Goal: Information Seeking & Learning: Learn about a topic

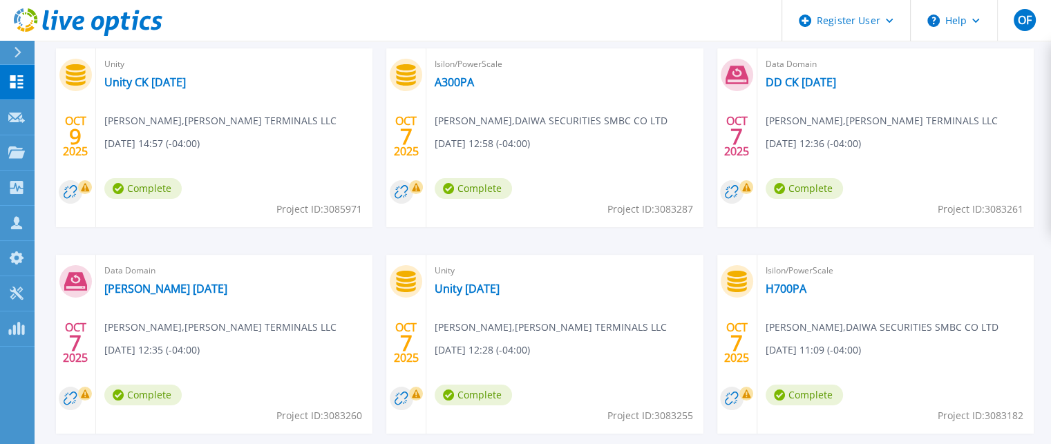
scroll to position [44, 0]
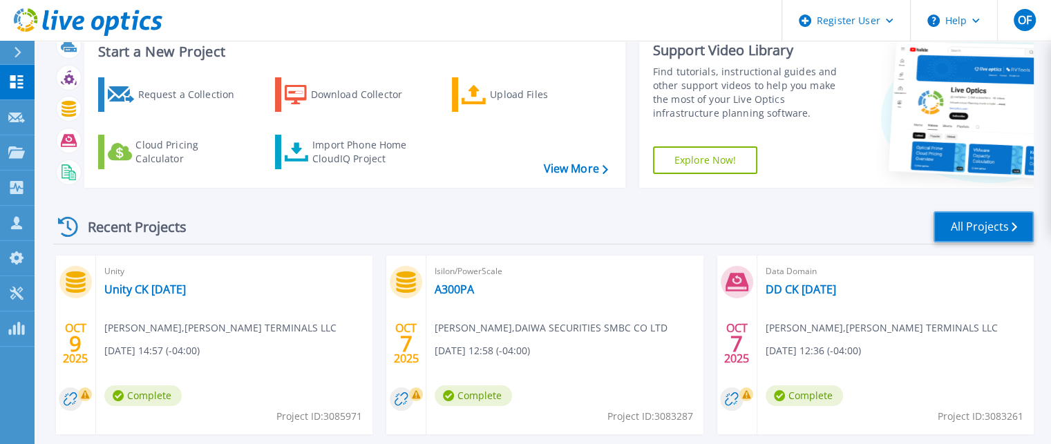
click at [988, 224] on link "All Projects" at bounding box center [984, 226] width 100 height 31
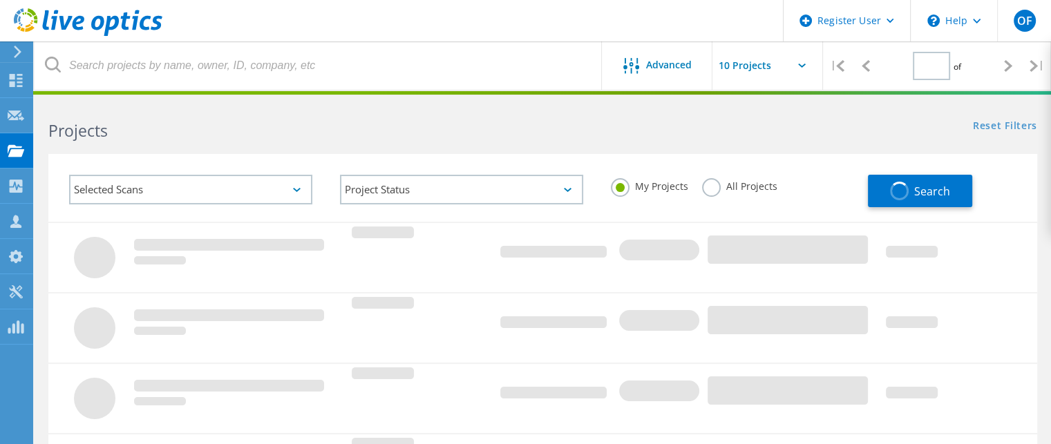
type input "2"
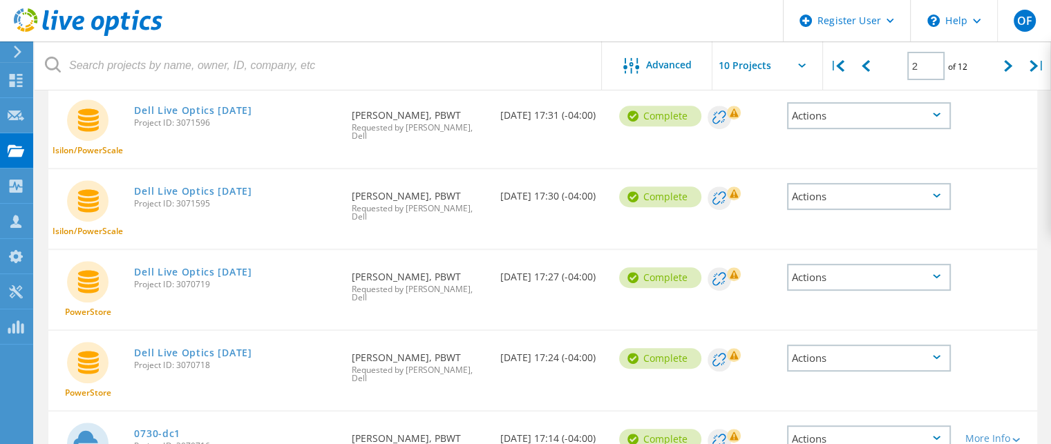
scroll to position [592, 0]
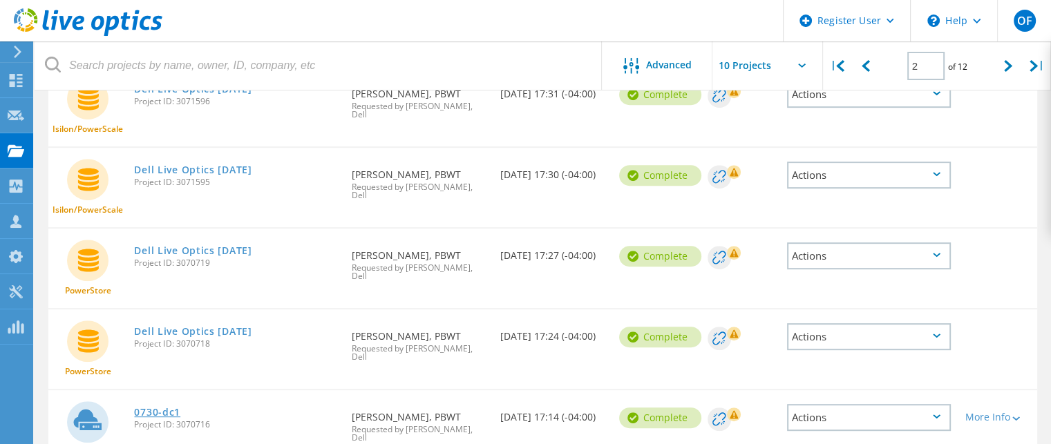
click at [152, 408] on link "0730-dc1" at bounding box center [157, 413] width 46 height 10
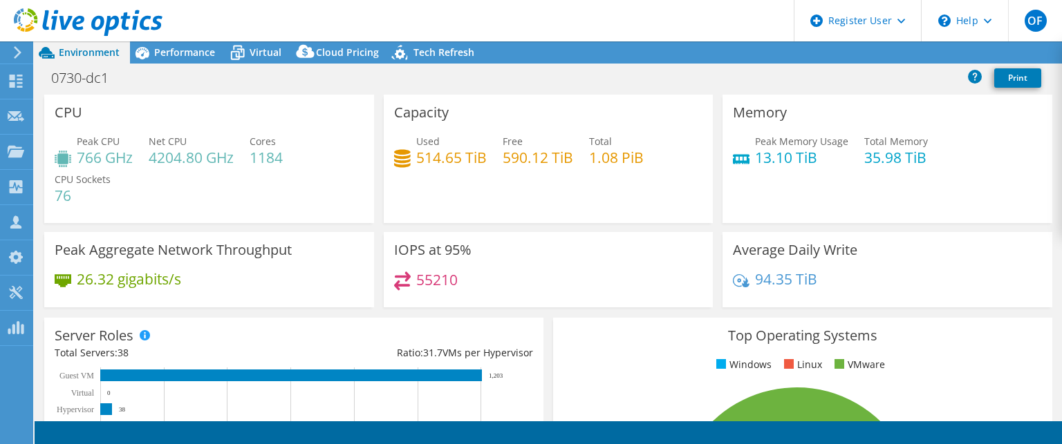
select select "USD"
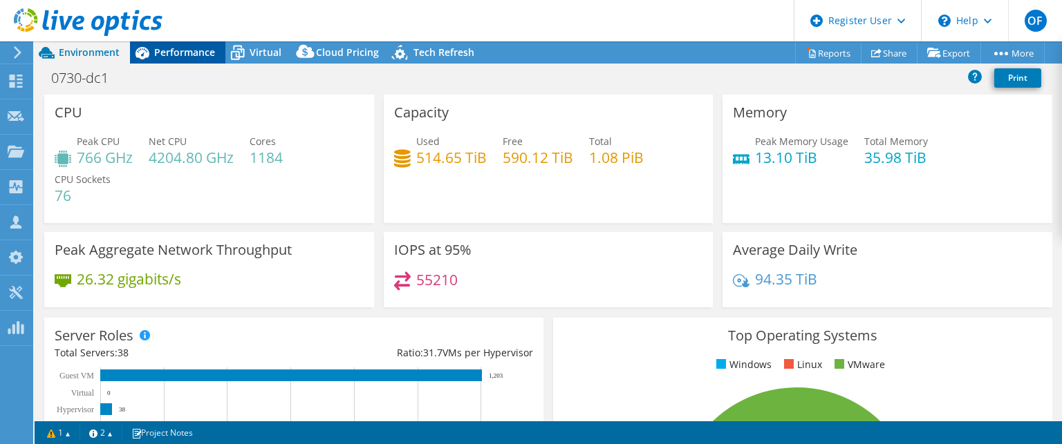
click at [205, 50] on span "Performance" at bounding box center [184, 52] width 61 height 13
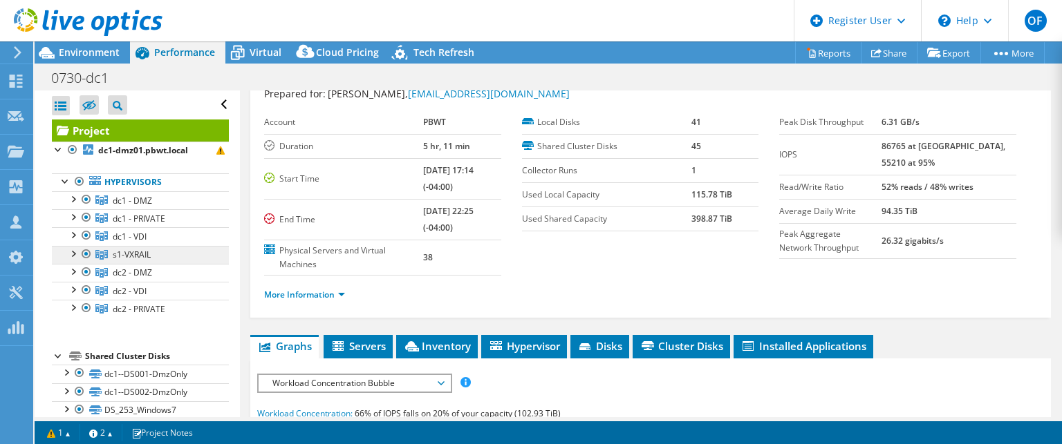
scroll to position [69, 0]
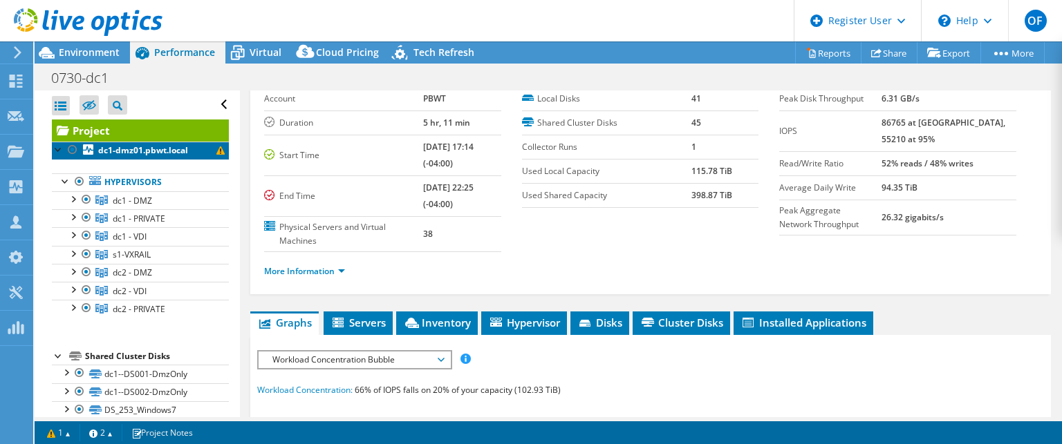
click at [144, 153] on b "dc1-dmz01.pbwt.local" at bounding box center [143, 150] width 90 height 12
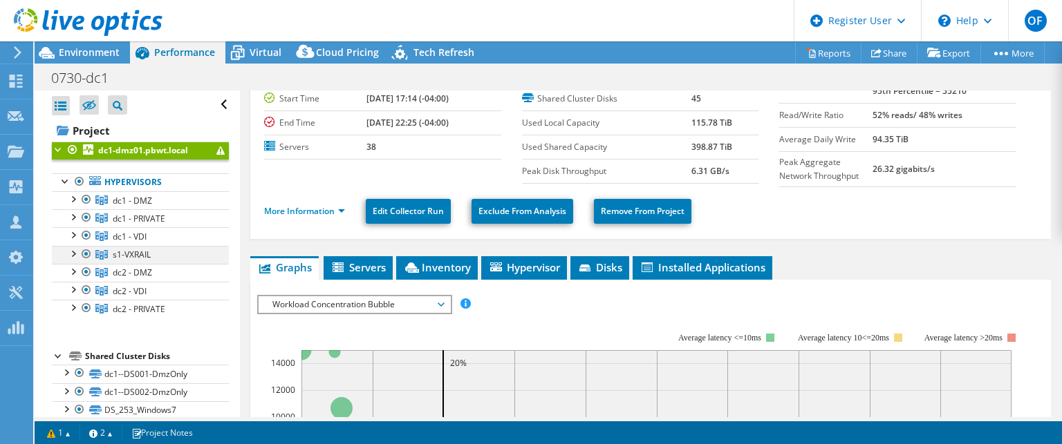
click at [75, 255] on div at bounding box center [73, 253] width 14 height 14
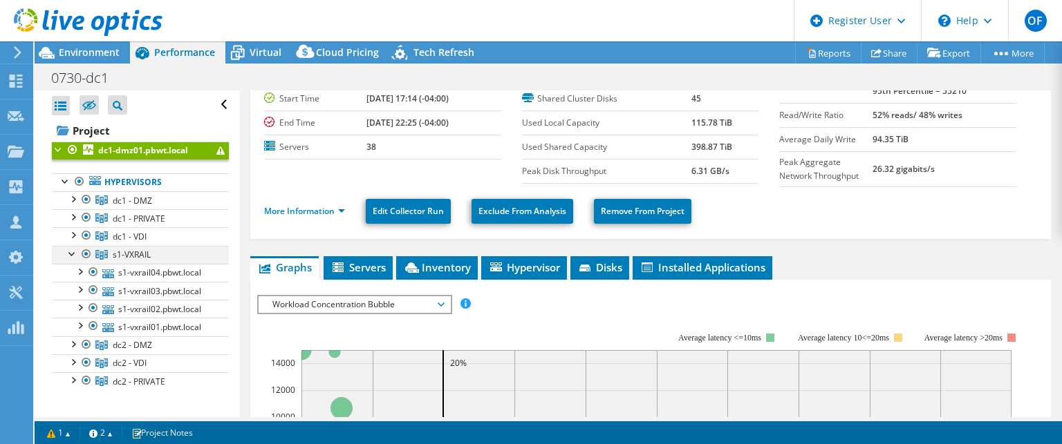
click at [75, 255] on div at bounding box center [73, 253] width 14 height 14
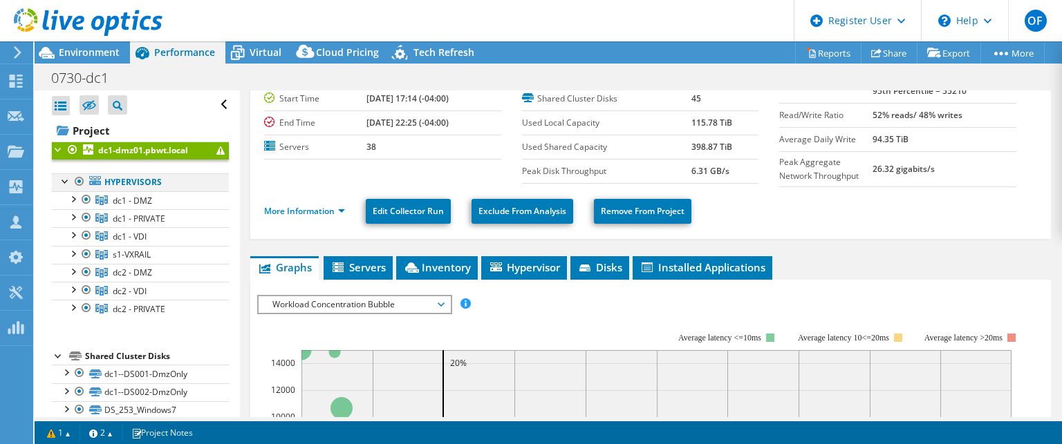
click at [80, 182] on div at bounding box center [80, 181] width 14 height 17
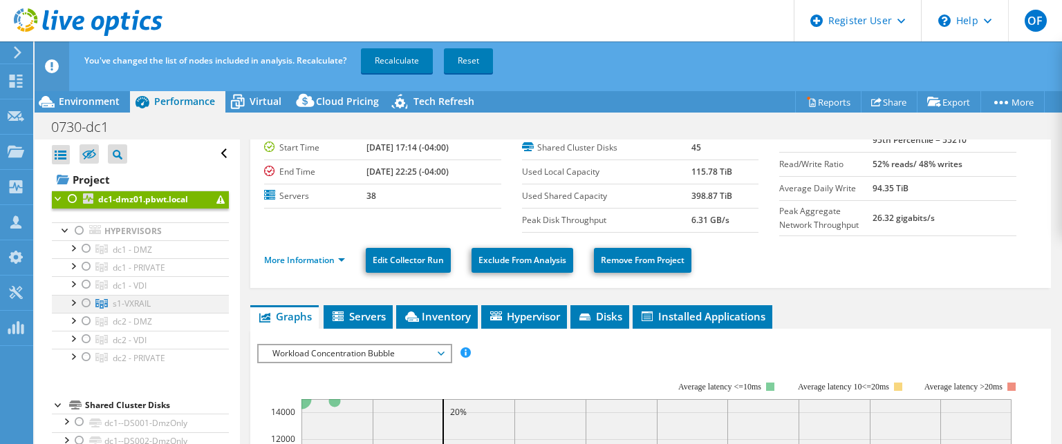
click at [82, 301] on div at bounding box center [86, 303] width 14 height 17
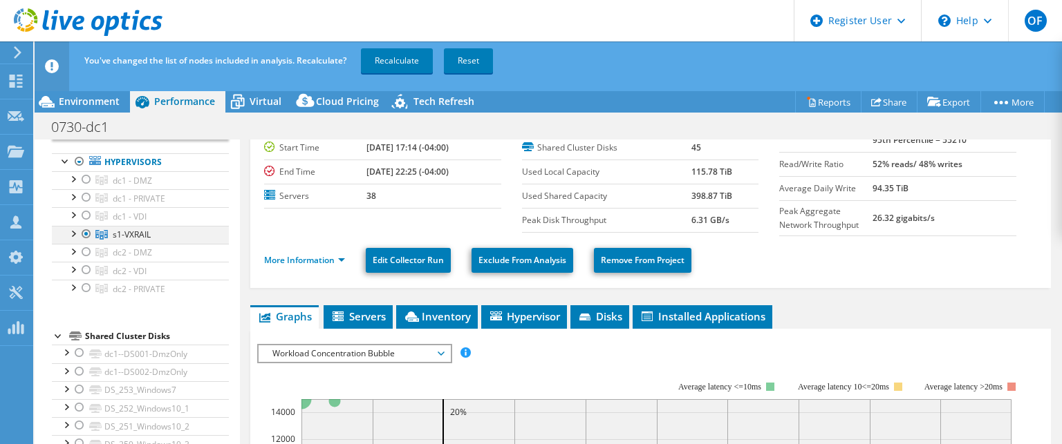
click at [75, 234] on div at bounding box center [73, 233] width 14 height 14
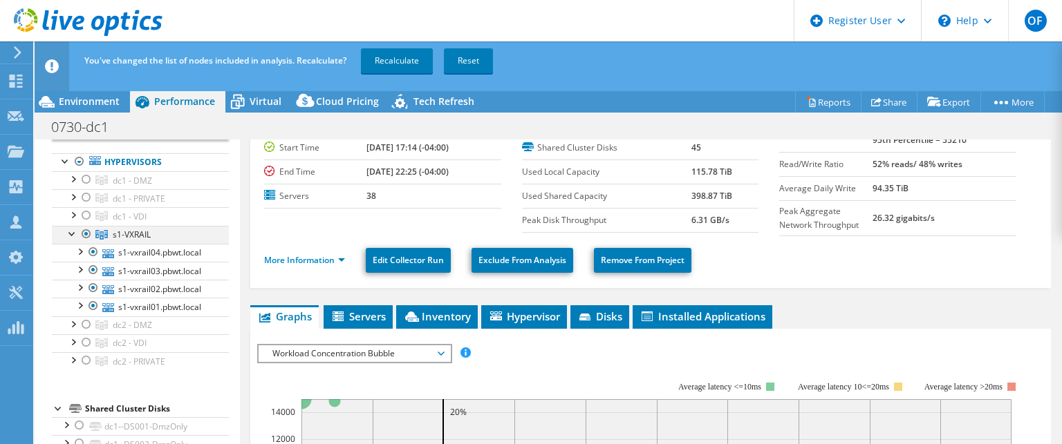
click at [75, 235] on div at bounding box center [73, 233] width 14 height 14
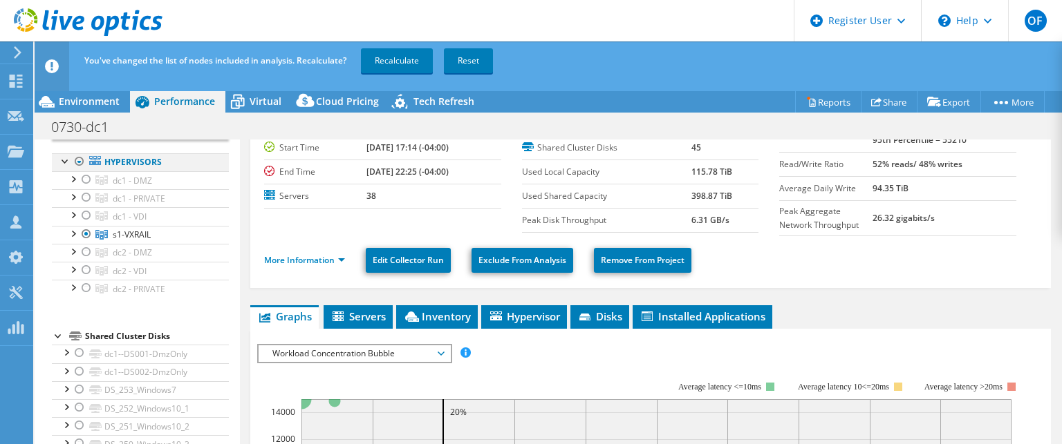
click at [77, 160] on div at bounding box center [80, 161] width 14 height 17
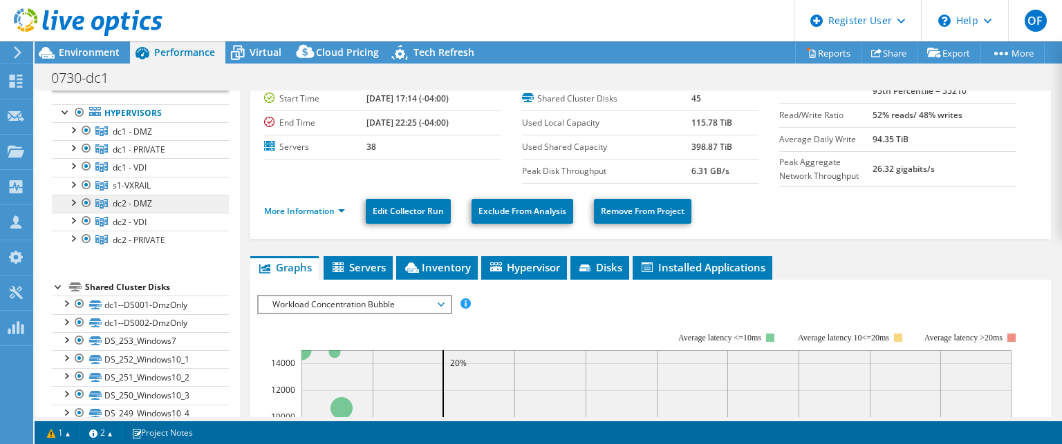
scroll to position [0, 0]
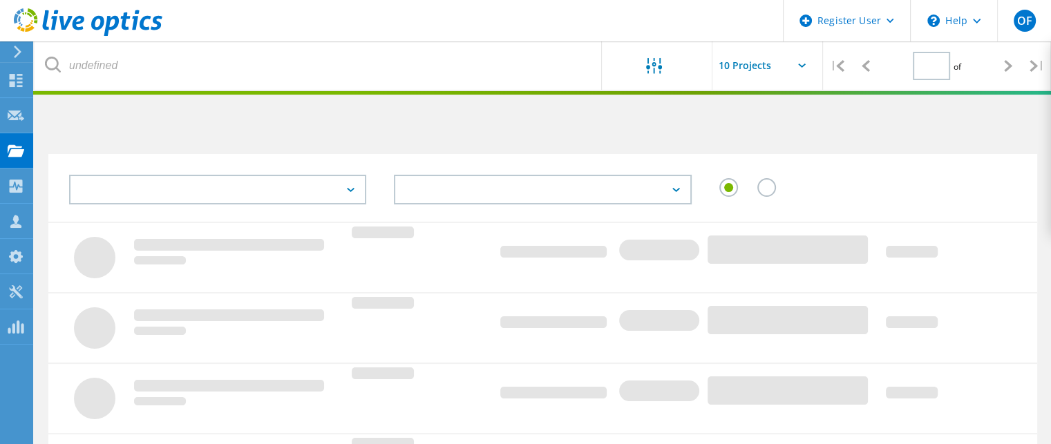
type input "2"
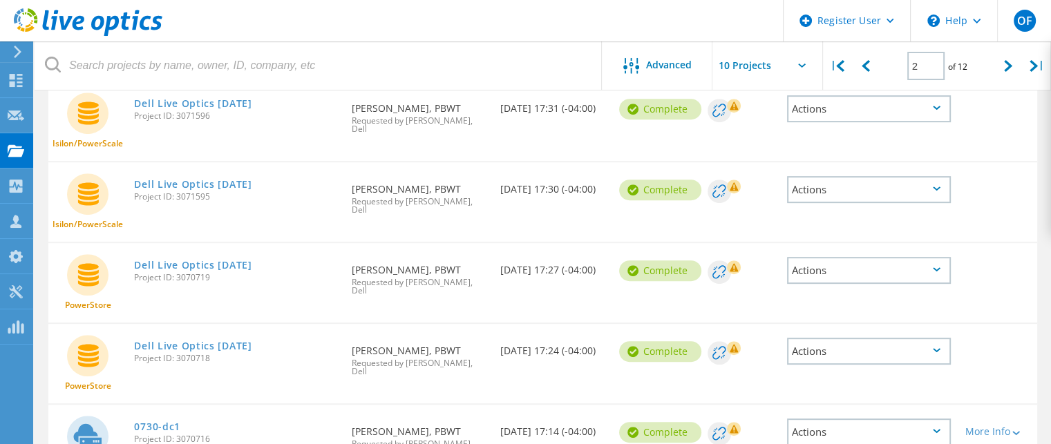
scroll to position [592, 0]
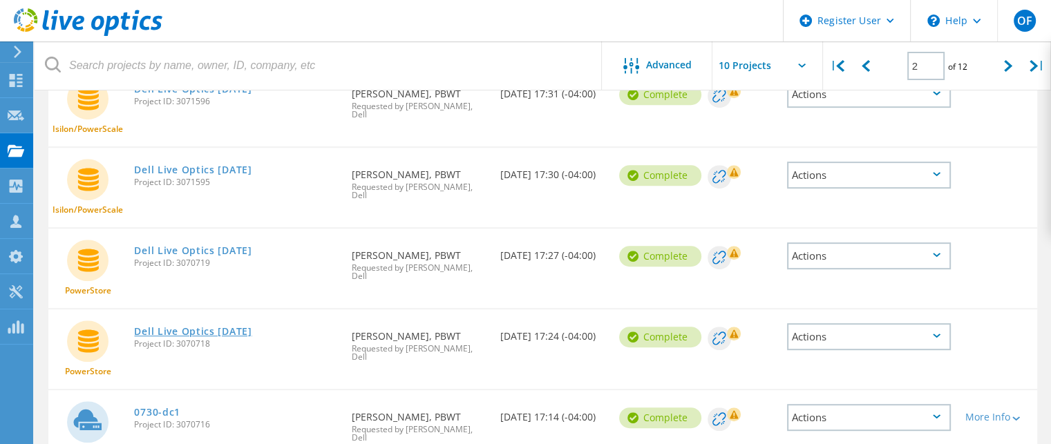
click at [202, 327] on link "Dell Live Optics 09-26-2025" at bounding box center [192, 332] width 117 height 10
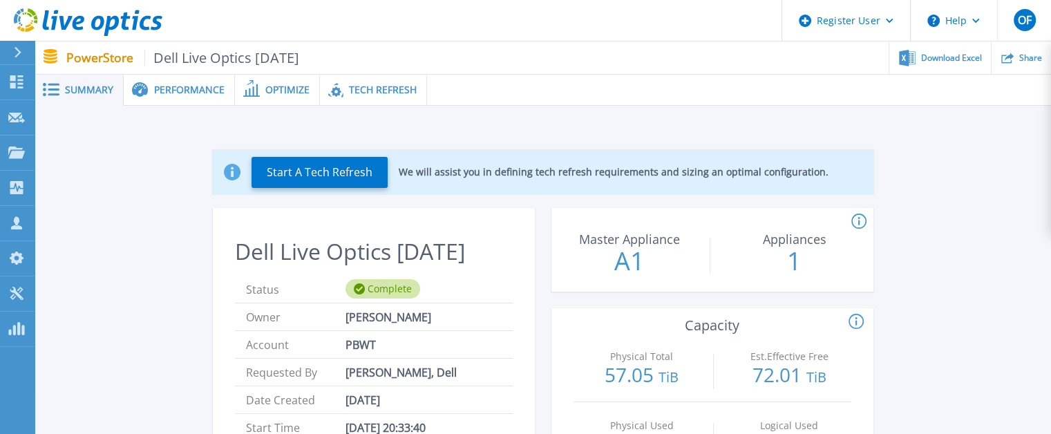
click at [393, 79] on div "Tech Refresh" at bounding box center [373, 90] width 107 height 31
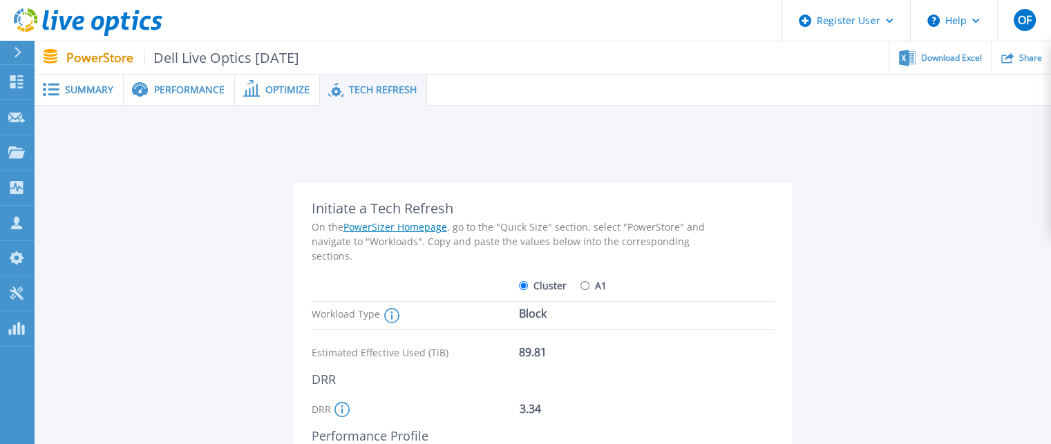
click at [188, 91] on span "Performance" at bounding box center [189, 90] width 70 height 10
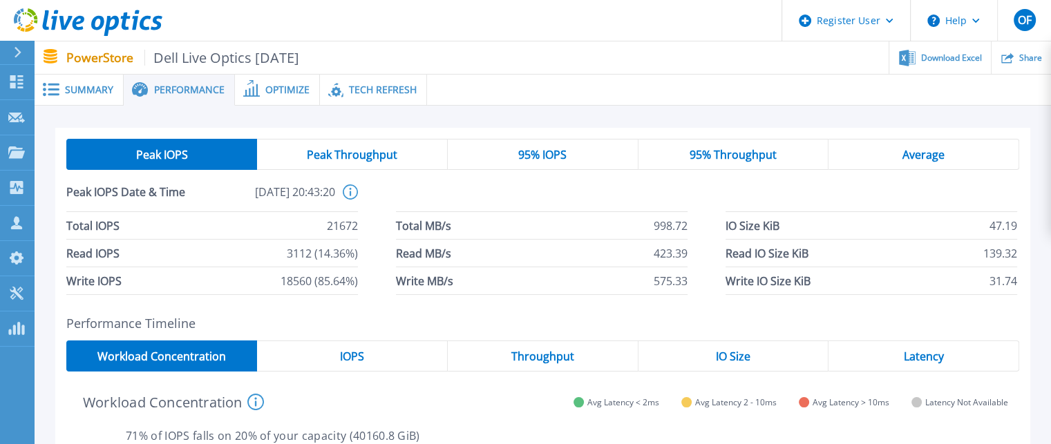
click at [75, 86] on span "Summary" at bounding box center [89, 90] width 48 height 10
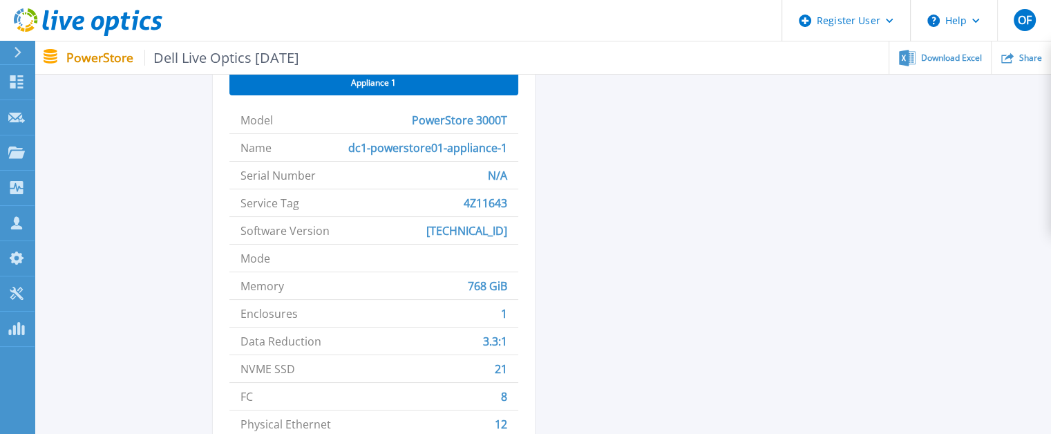
scroll to position [622, 0]
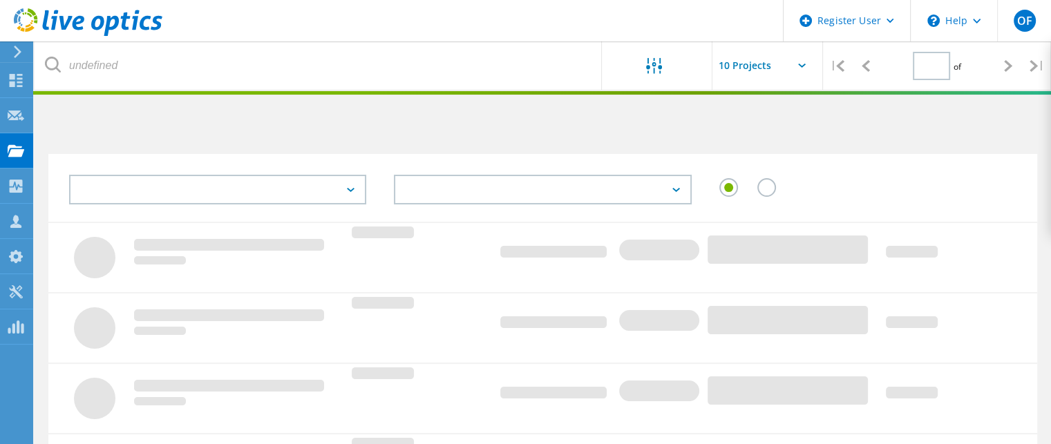
scroll to position [534, 0]
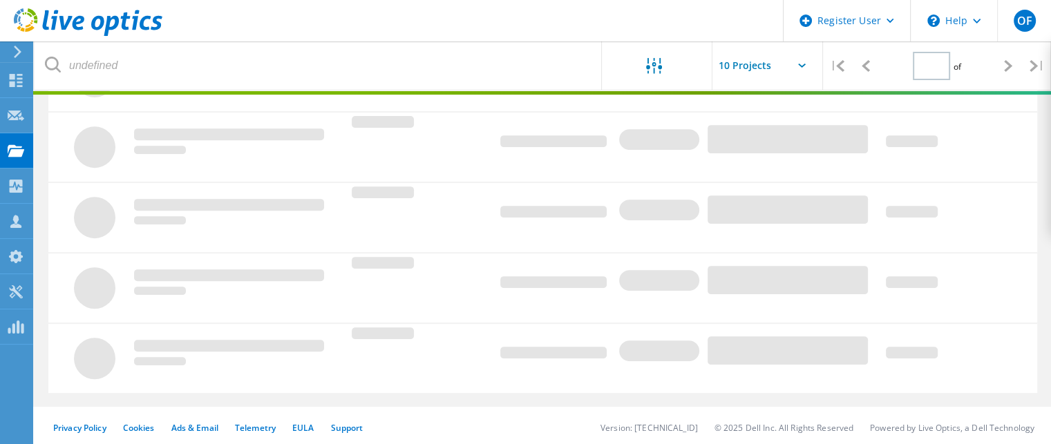
type input "2"
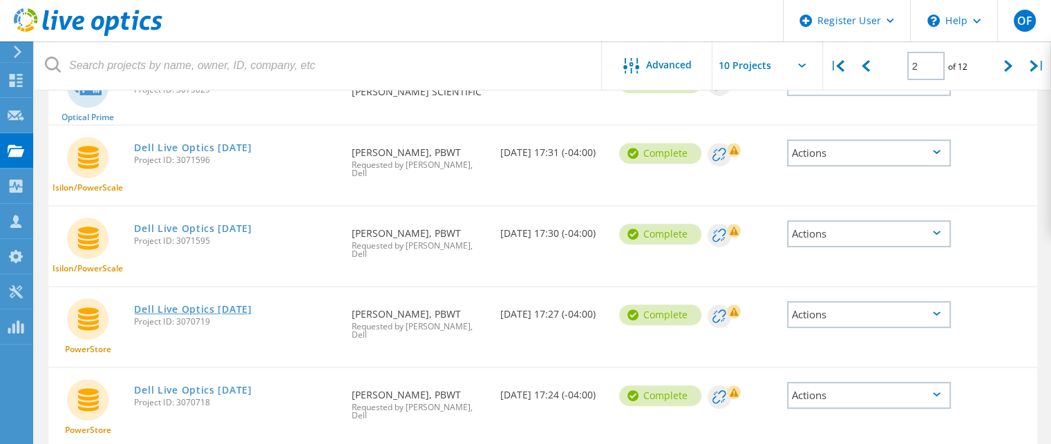
click at [188, 305] on link "Dell Live Optics [DATE]" at bounding box center [192, 310] width 117 height 10
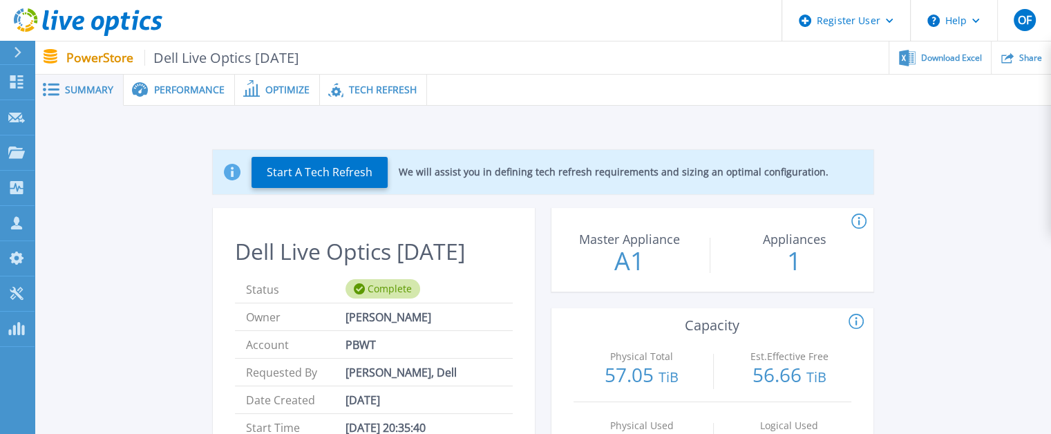
click at [171, 97] on div "Performance" at bounding box center [179, 90] width 111 height 31
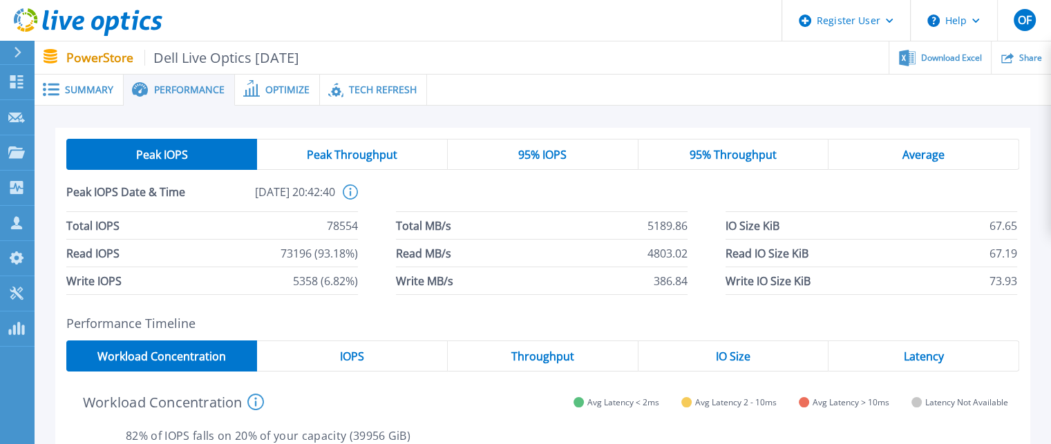
click at [282, 92] on span "Optimize" at bounding box center [287, 90] width 44 height 10
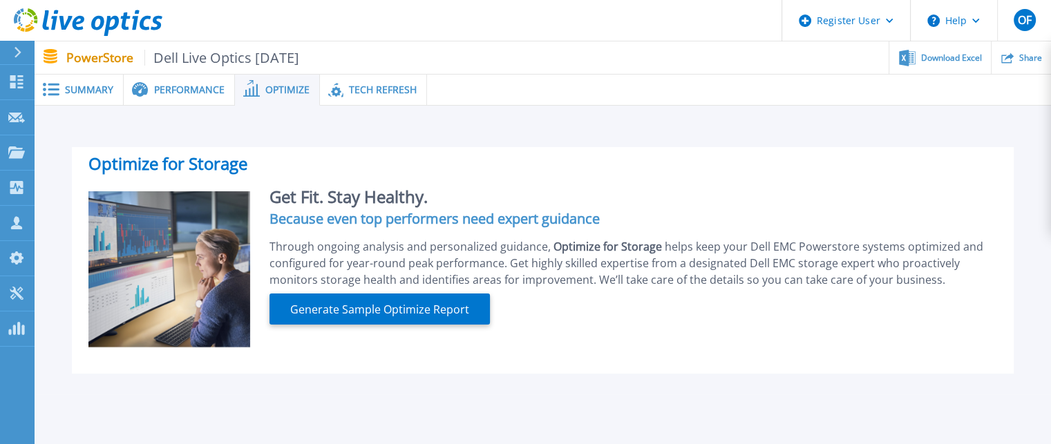
click at [382, 90] on span "Tech Refresh" at bounding box center [383, 90] width 68 height 10
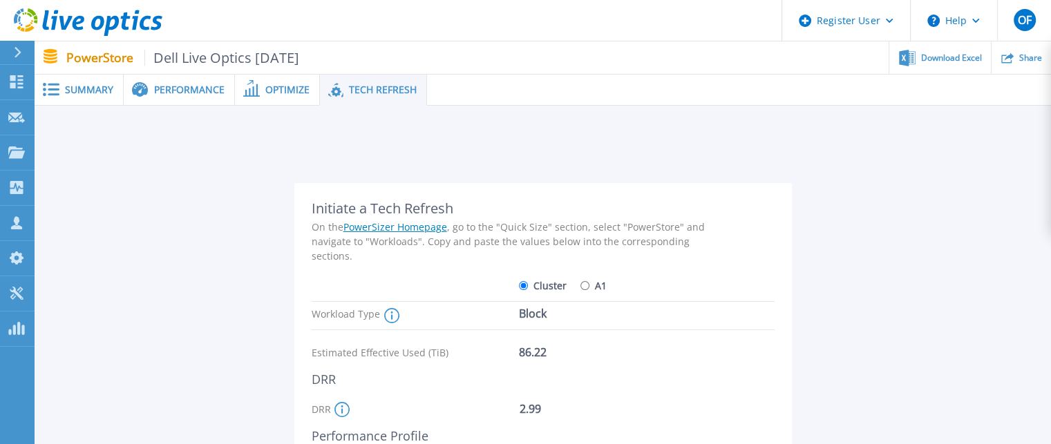
click at [73, 85] on span "Summary" at bounding box center [89, 90] width 48 height 10
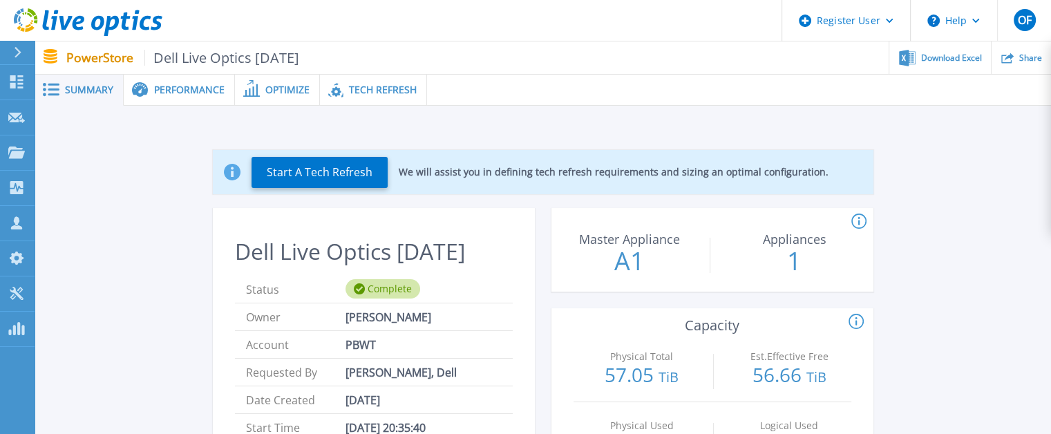
click at [194, 93] on span "Performance" at bounding box center [189, 90] width 70 height 10
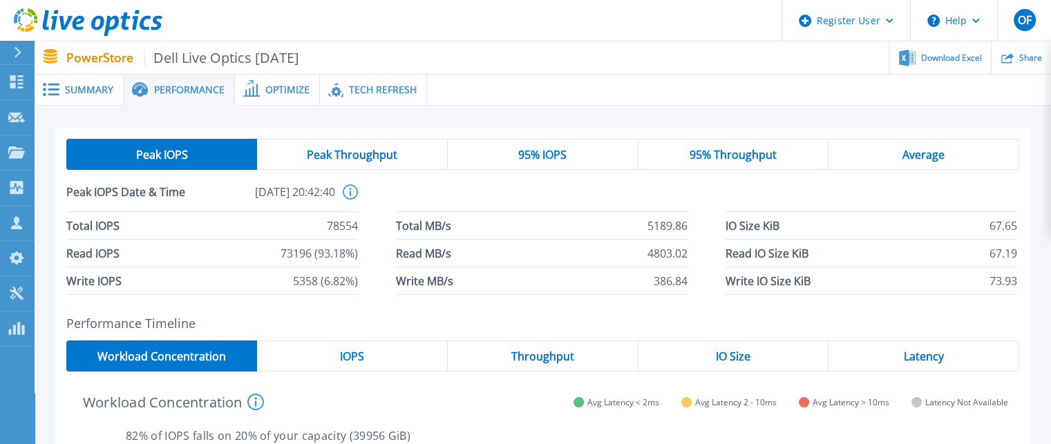
click at [535, 153] on span "95% IOPS" at bounding box center [542, 154] width 48 height 11
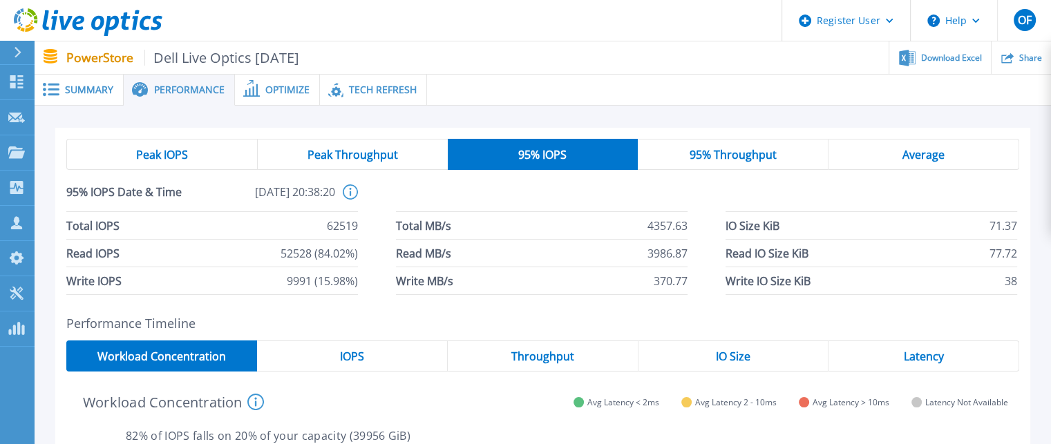
click at [88, 88] on span "Summary" at bounding box center [89, 90] width 48 height 10
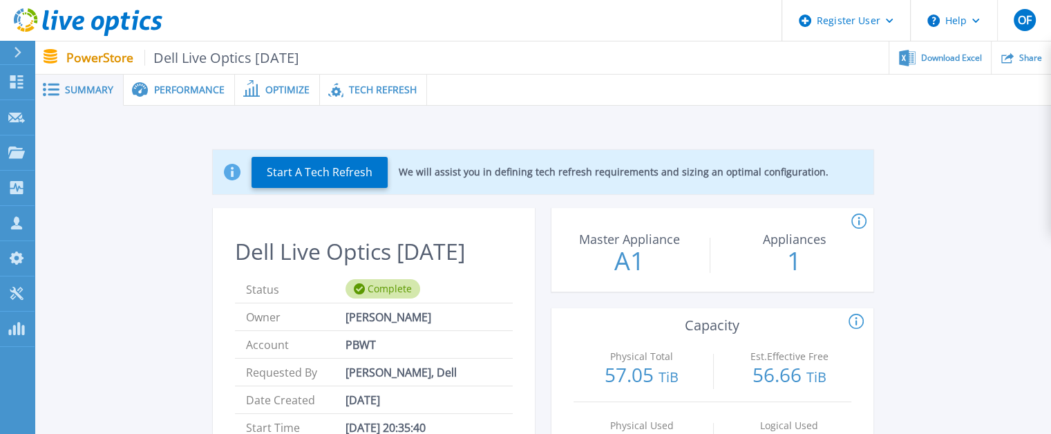
click at [180, 90] on span "Performance" at bounding box center [189, 90] width 70 height 10
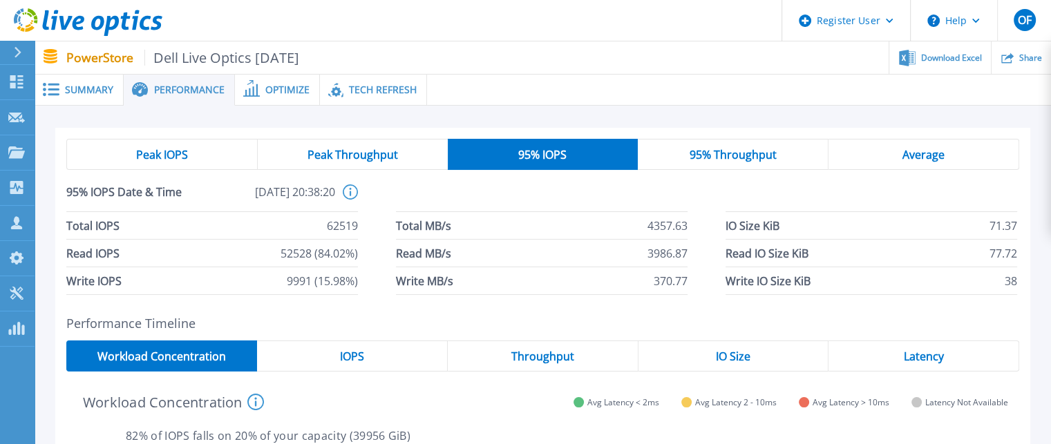
click at [70, 79] on div "Summary" at bounding box center [79, 90] width 89 height 31
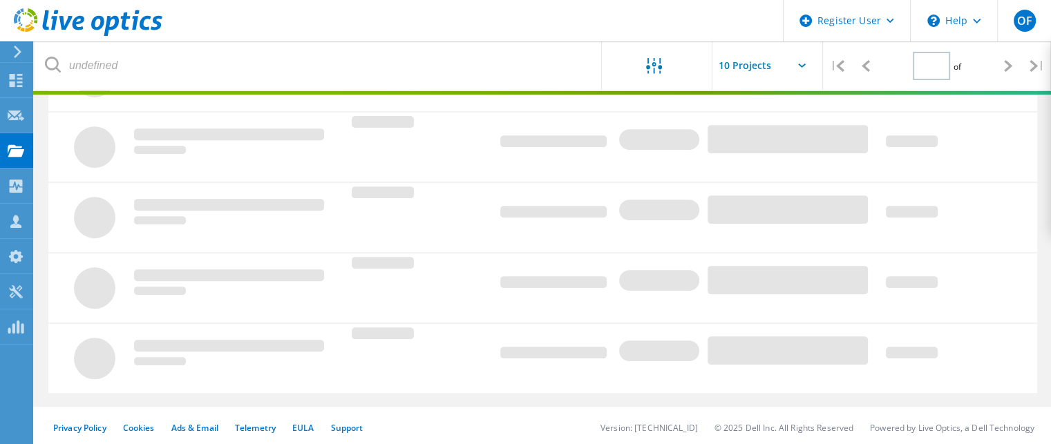
type input "2"
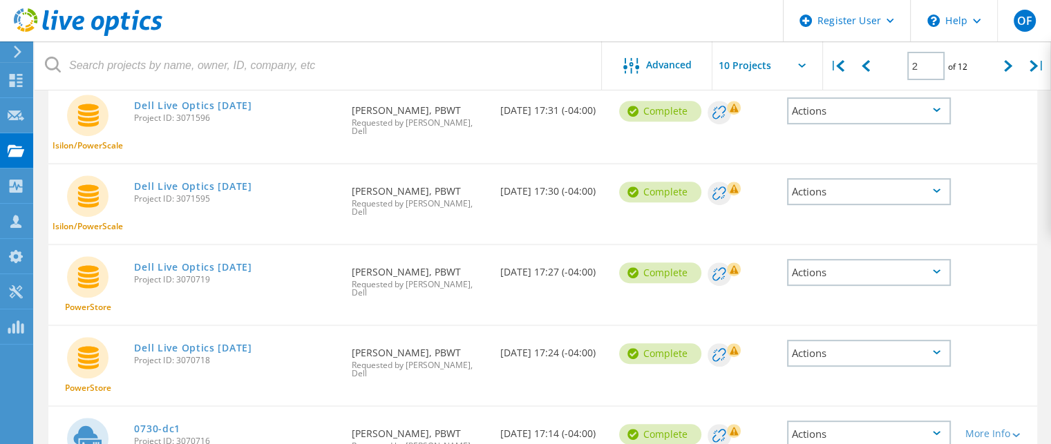
scroll to position [592, 0]
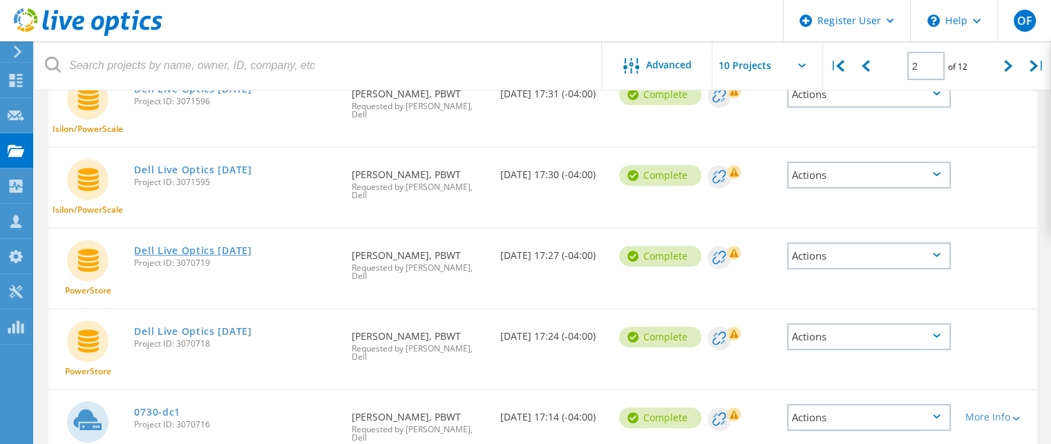
click at [196, 246] on link "Dell Live Optics [DATE]" at bounding box center [192, 251] width 117 height 10
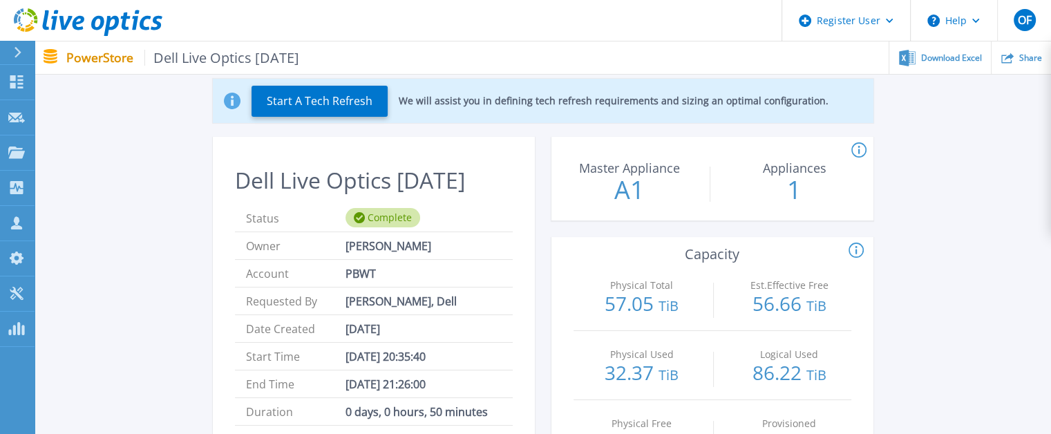
scroll to position [69, 0]
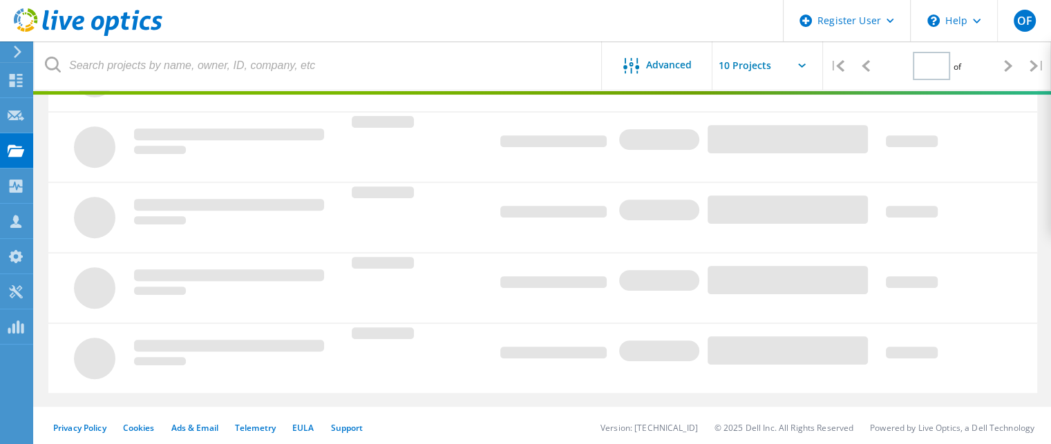
type input "2"
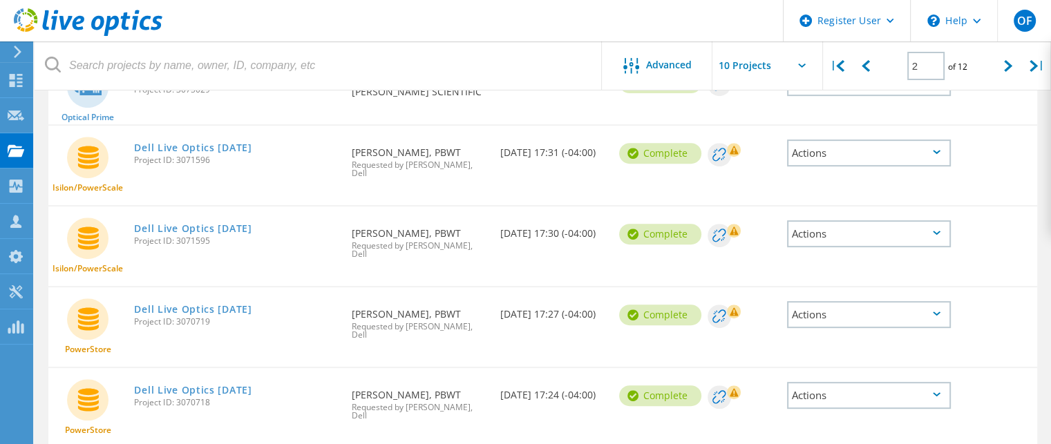
scroll to position [592, 0]
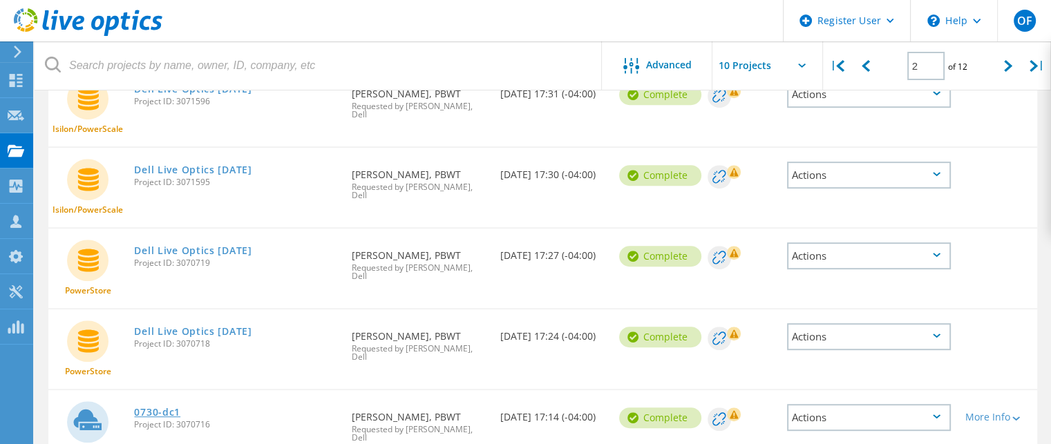
click at [154, 408] on link "0730-dc1" at bounding box center [157, 413] width 46 height 10
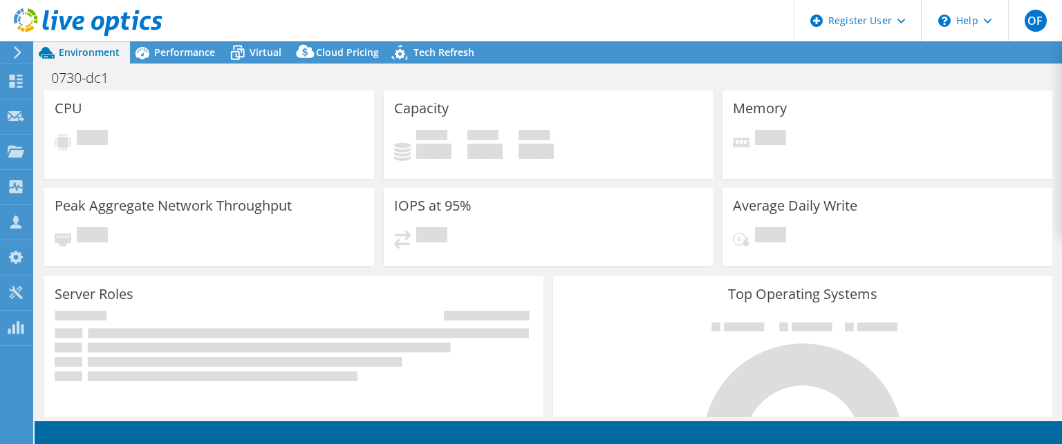
select select "USD"
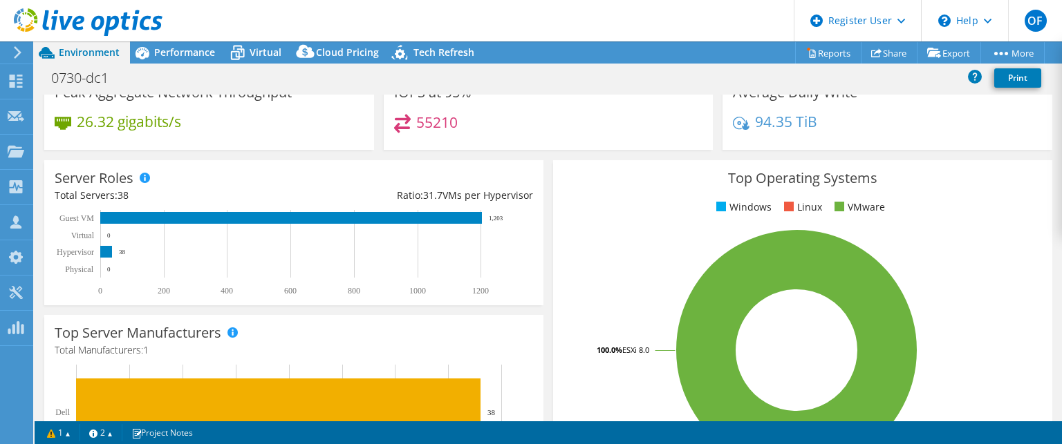
scroll to position [100, 0]
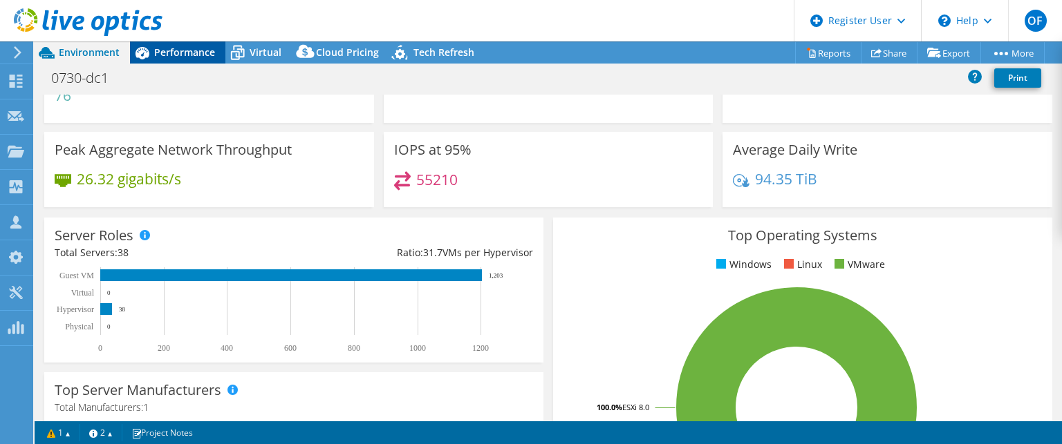
click at [174, 49] on span "Performance" at bounding box center [184, 52] width 61 height 13
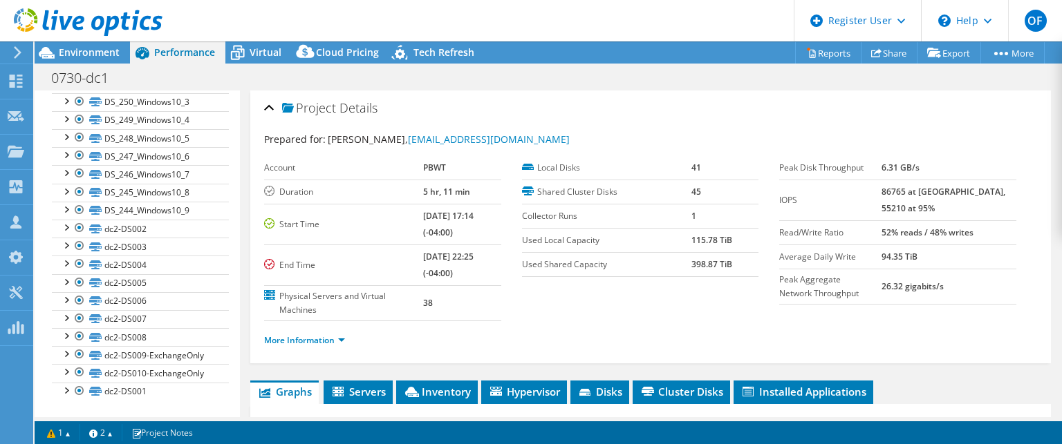
scroll to position [821, 0]
click at [68, 310] on div at bounding box center [66, 317] width 14 height 14
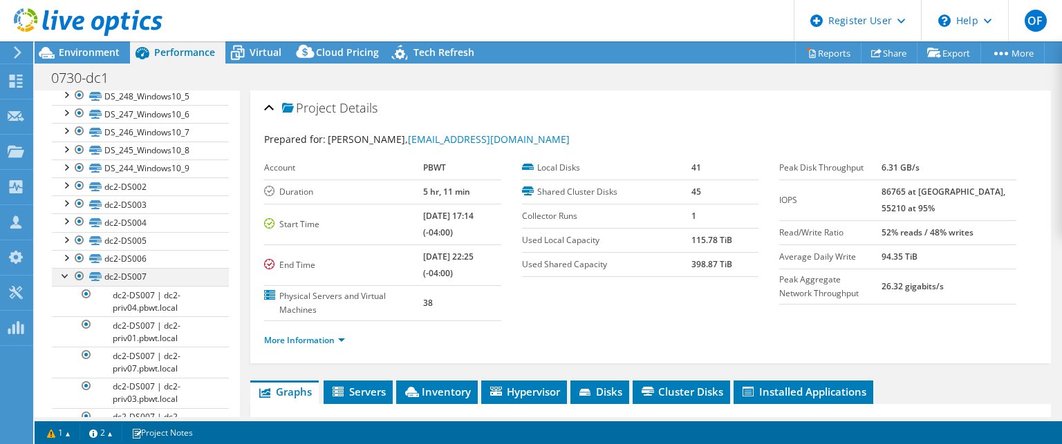
click at [68, 282] on div at bounding box center [66, 275] width 14 height 14
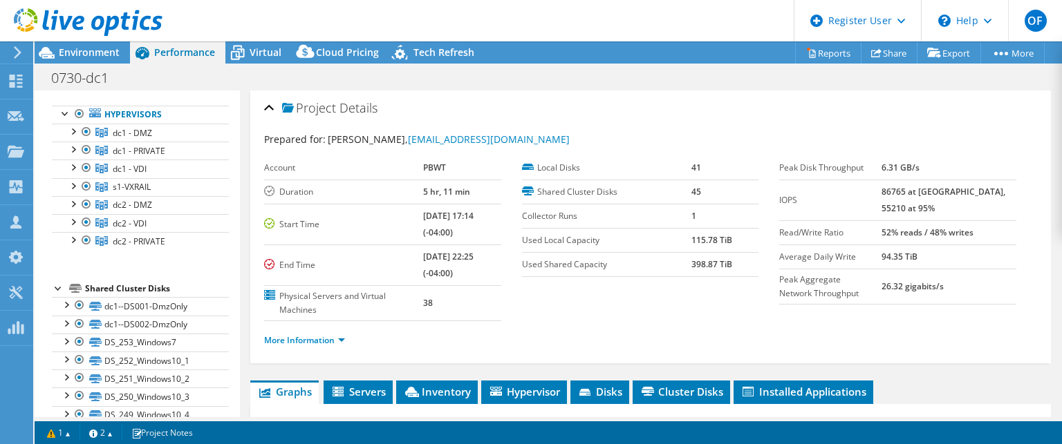
scroll to position [0, 0]
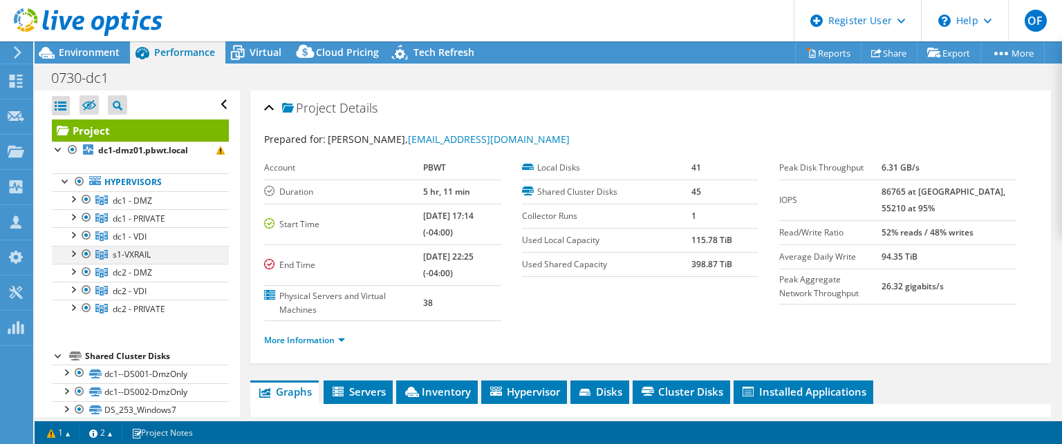
click at [70, 252] on div at bounding box center [73, 253] width 14 height 14
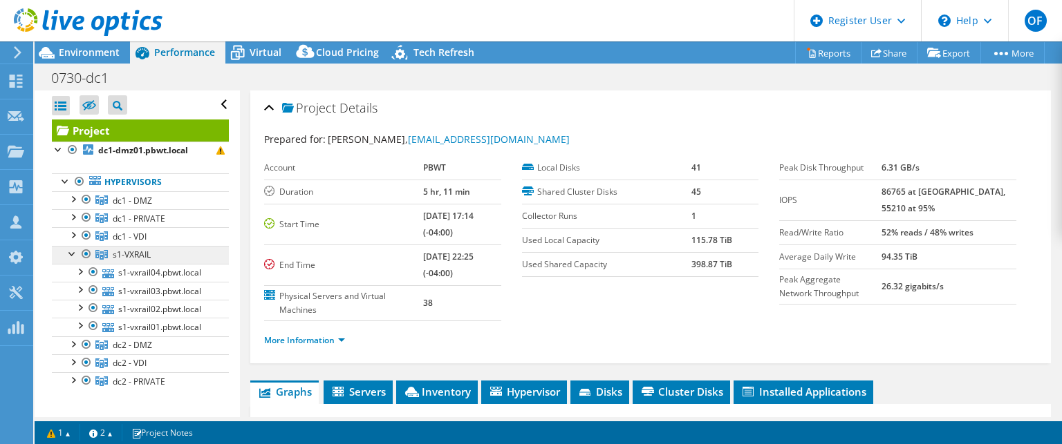
click at [146, 254] on span "s1-VXRAIL" at bounding box center [132, 255] width 38 height 12
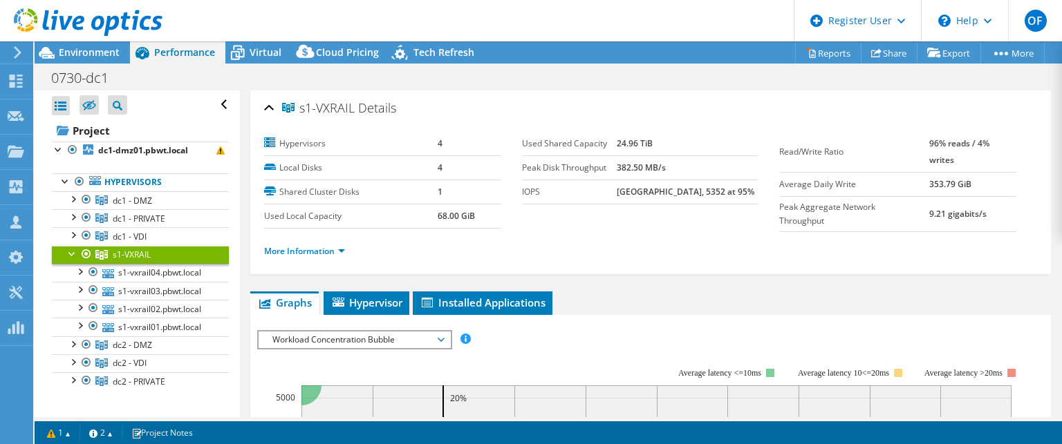
click at [70, 254] on div at bounding box center [73, 253] width 14 height 14
